Goal: Information Seeking & Learning: Get advice/opinions

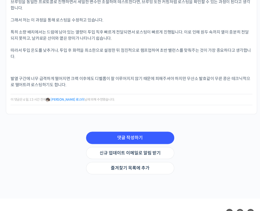
scroll to position [388, 0]
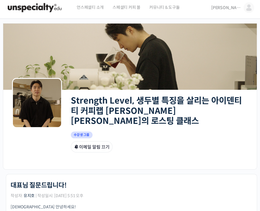
scroll to position [0, 0]
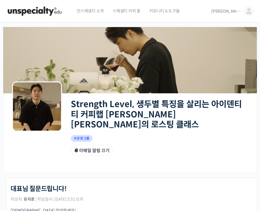
click at [246, 11] on img at bounding box center [249, 11] width 11 height 11
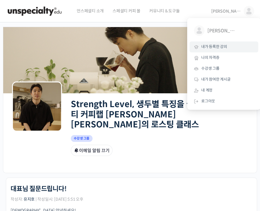
click at [221, 47] on span "내가 등록한 강의" at bounding box center [214, 46] width 26 height 5
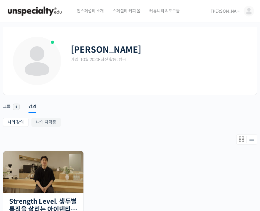
click at [247, 14] on img at bounding box center [249, 11] width 11 height 11
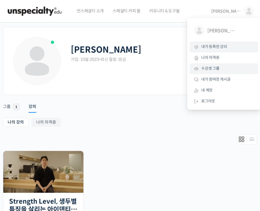
drag, startPoint x: 218, startPoint y: 71, endPoint x: 231, endPoint y: 72, distance: 13.3
click at [218, 71] on span "수강생 그룹" at bounding box center [210, 68] width 18 height 5
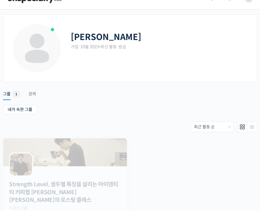
scroll to position [18, 0]
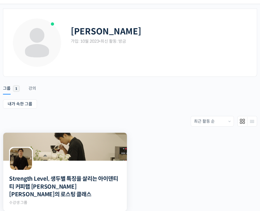
click at [74, 155] on img at bounding box center [65, 147] width 124 height 28
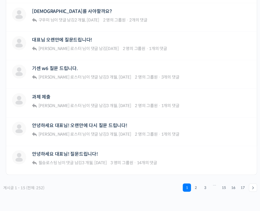
scroll to position [533, 0]
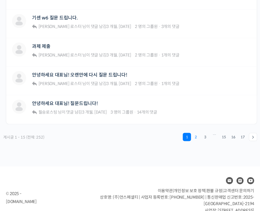
click at [195, 133] on link "2" at bounding box center [196, 137] width 8 height 8
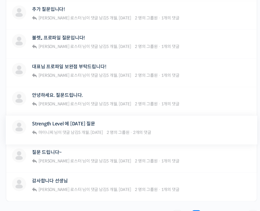
scroll to position [447, 0]
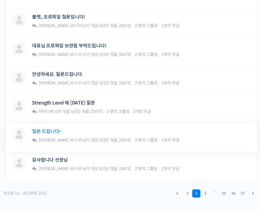
click at [42, 128] on link "질문 드립니다~" at bounding box center [47, 131] width 30 height 6
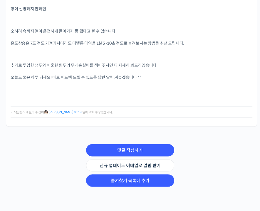
scroll to position [670, 0]
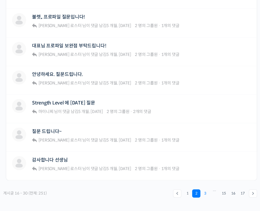
click at [204, 189] on link "3" at bounding box center [205, 193] width 8 height 8
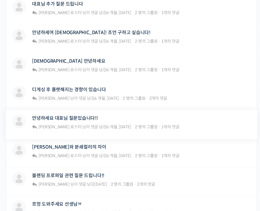
scroll to position [353, 0]
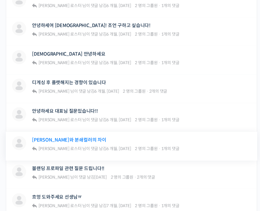
click at [68, 137] on link "홀빈컬러와 분쇄컬러의 차이" at bounding box center [69, 140] width 74 height 6
click at [68, 137] on link "[PERSON_NAME]와 분쇄컬러의 차이" at bounding box center [69, 140] width 74 height 6
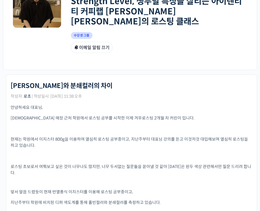
scroll to position [141, 0]
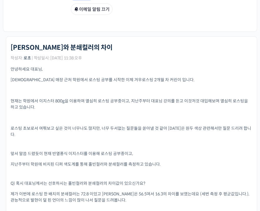
click at [196, 161] on p "지난주부터 학원에 비치된 디퍼 색도계를 통해 홀빈컬러와 분쇄컬러를 측정하고 있습니다." at bounding box center [132, 164] width 242 height 6
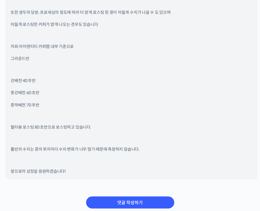
scroll to position [564, 0]
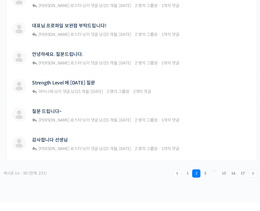
scroll to position [503, 0]
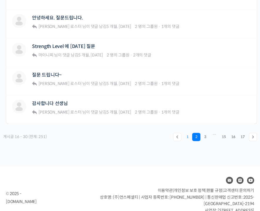
click at [188, 133] on link "1" at bounding box center [187, 137] width 8 height 8
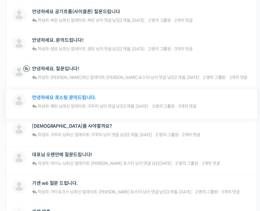
scroll to position [368, 0]
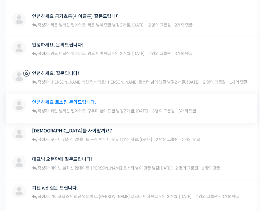
click at [81, 99] on link "안녕하세요 로스팅 문의드립니다." at bounding box center [64, 102] width 64 height 6
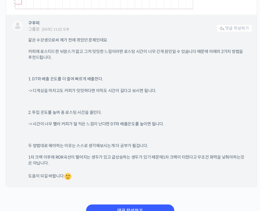
scroll to position [894, 0]
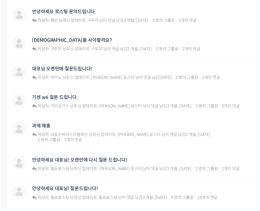
scroll to position [486, 0]
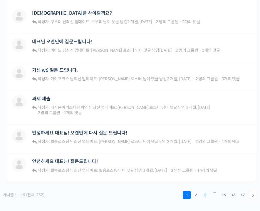
click at [206, 190] on link "3" at bounding box center [205, 194] width 8 height 8
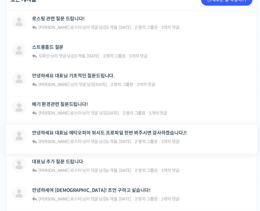
scroll to position [212, 0]
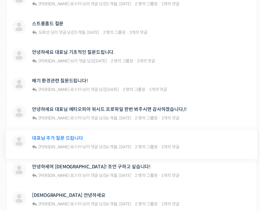
click at [72, 135] on link "대표님 추가 질문 드립니다" at bounding box center [57, 138] width 51 height 6
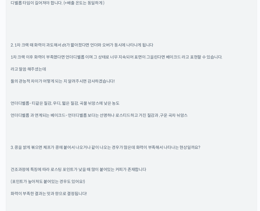
scroll to position [682, 0]
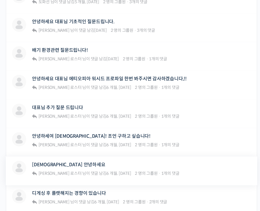
scroll to position [259, 0]
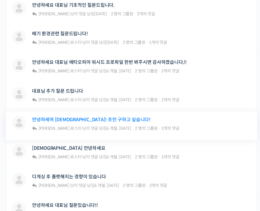
click at [89, 117] on link "안녕하세여 [DEMOGRAPHIC_DATA]! 조언 구하고 싶습니다!" at bounding box center [91, 120] width 118 height 6
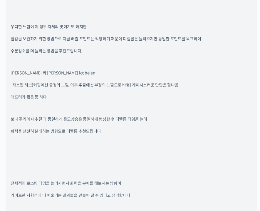
scroll to position [1246, 0]
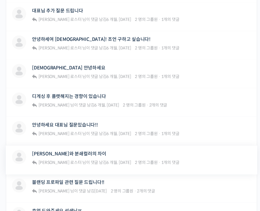
scroll to position [353, 0]
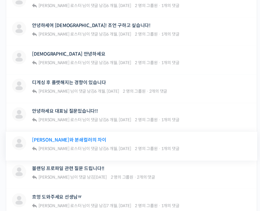
click at [77, 137] on link "[PERSON_NAME]와 분쇄컬러의 차이" at bounding box center [69, 140] width 74 height 6
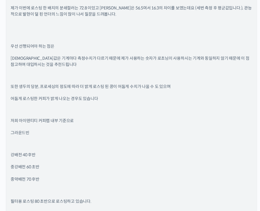
scroll to position [517, 0]
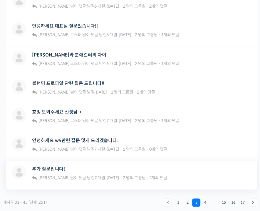
scroll to position [447, 0]
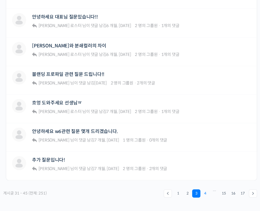
click at [203, 189] on link "4" at bounding box center [205, 193] width 8 height 8
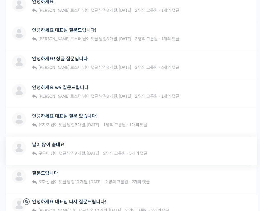
scroll to position [447, 0]
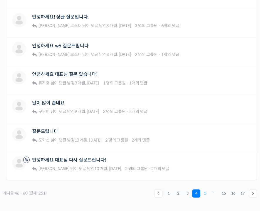
click at [205, 189] on link "5" at bounding box center [205, 193] width 8 height 8
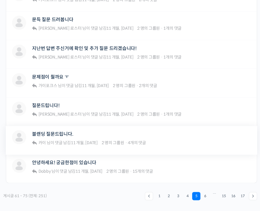
scroll to position [447, 0]
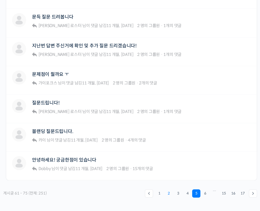
click at [171, 189] on link "2" at bounding box center [169, 193] width 8 height 8
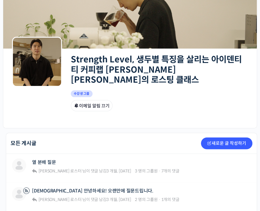
scroll to position [118, 0]
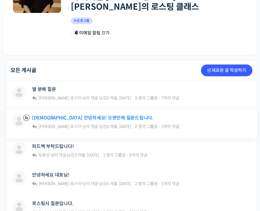
click at [56, 115] on link "[DEMOGRAPHIC_DATA] 안녕하세요! 오랜만에 질문드립니다." at bounding box center [92, 118] width 121 height 6
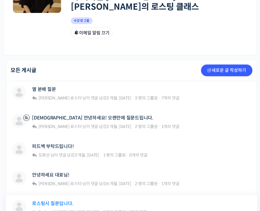
click at [56, 200] on link "로스팅시 질문입니다." at bounding box center [52, 203] width 41 height 6
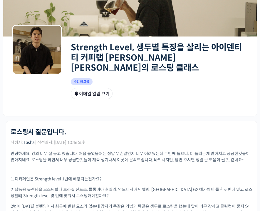
scroll to position [118, 0]
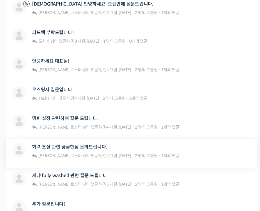
scroll to position [259, 0]
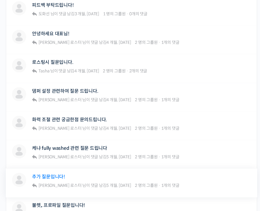
click at [55, 174] on link "추가 질문입니다!" at bounding box center [48, 177] width 33 height 6
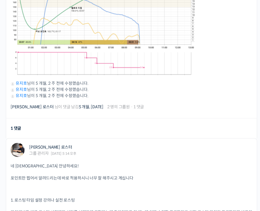
scroll to position [282, 0]
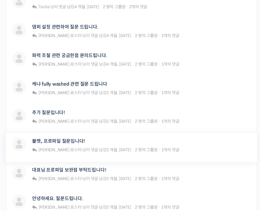
scroll to position [329, 0]
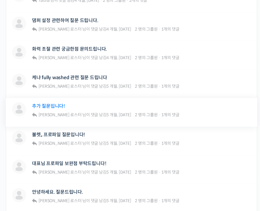
click at [53, 103] on link "추가 질문입니다!" at bounding box center [48, 106] width 33 height 6
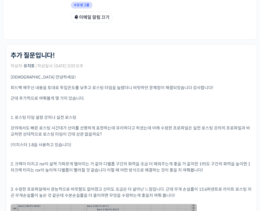
scroll to position [212, 0]
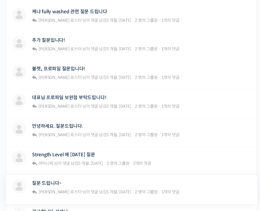
scroll to position [400, 0]
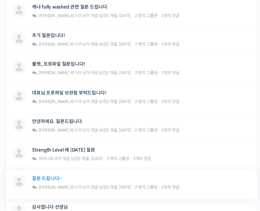
click at [52, 176] on link "질문 드립니다~" at bounding box center [47, 179] width 30 height 6
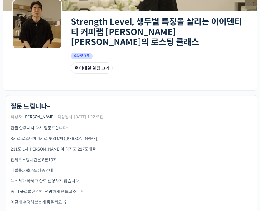
scroll to position [141, 0]
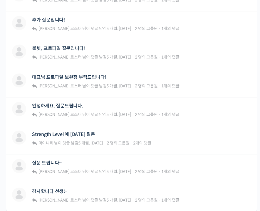
scroll to position [447, 0]
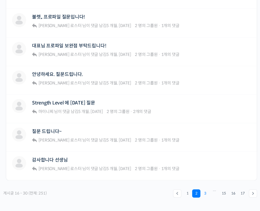
click at [202, 189] on link "3" at bounding box center [205, 193] width 8 height 8
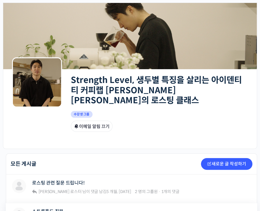
scroll to position [71, 0]
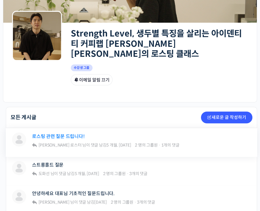
click at [58, 133] on link "로스팅 관련 질문 드립니다!" at bounding box center [58, 136] width 52 height 6
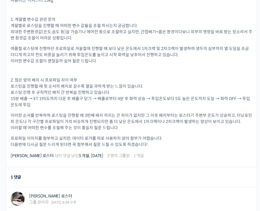
scroll to position [329, 0]
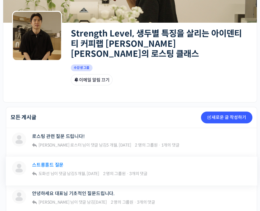
click at [60, 162] on link "스트롱홀드 질문" at bounding box center [47, 165] width 31 height 6
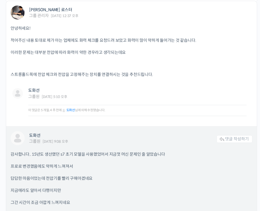
scroll to position [588, 0]
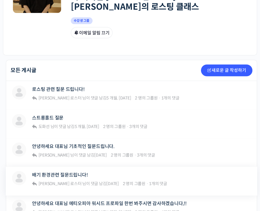
scroll to position [165, 0]
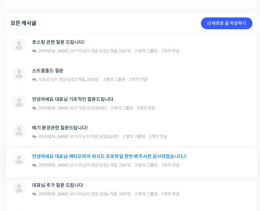
click at [79, 153] on link "안녕하세요 대표님 에티오피아 워시드 프로파일 한번 봐주시면 감사하겠습니다,!!" at bounding box center [109, 156] width 155 height 6
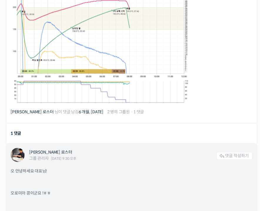
scroll to position [400, 0]
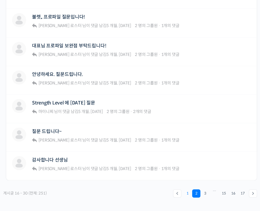
click at [187, 189] on link "1" at bounding box center [187, 193] width 8 height 8
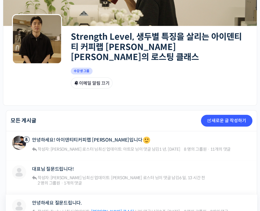
scroll to position [118, 0]
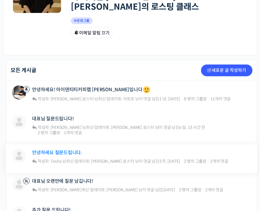
click at [65, 150] on link "안녕하세요 질문드립니다." at bounding box center [57, 153] width 50 height 6
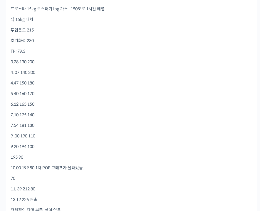
scroll to position [306, 0]
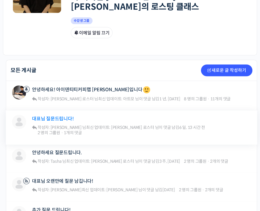
click at [68, 116] on link "대표님 질문드립니다!" at bounding box center [52, 119] width 41 height 6
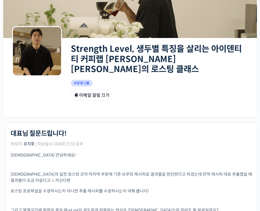
scroll to position [118, 0]
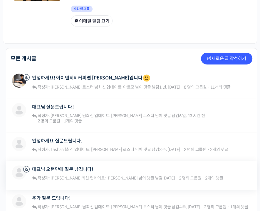
scroll to position [141, 0]
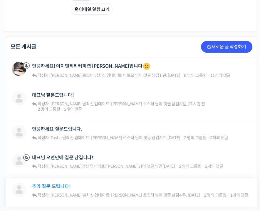
click at [59, 183] on link "추가 질문 드립니다!" at bounding box center [51, 186] width 38 height 6
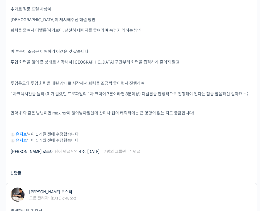
scroll to position [282, 0]
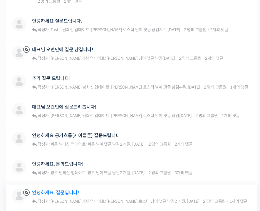
scroll to position [259, 0]
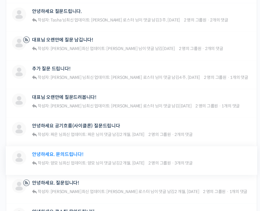
click at [69, 151] on link "안녕하세요. 문의드립니다!" at bounding box center [57, 154] width 51 height 6
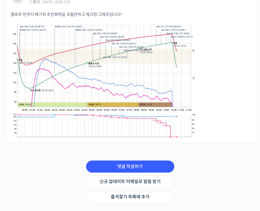
scroll to position [470, 0]
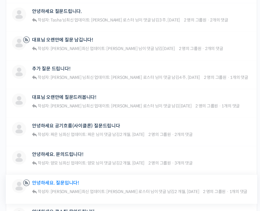
click at [65, 180] on link "안녕하세요. 질문입니다!" at bounding box center [55, 183] width 47 height 6
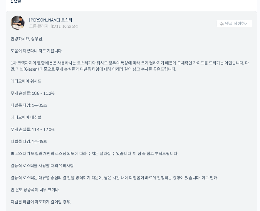
scroll to position [376, 0]
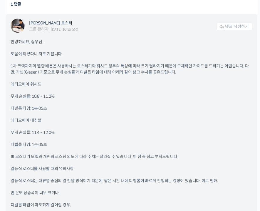
click at [198, 105] on p "디벨롭 타임: 1분 05초" at bounding box center [132, 108] width 242 height 6
